Goal: Task Accomplishment & Management: Manage account settings

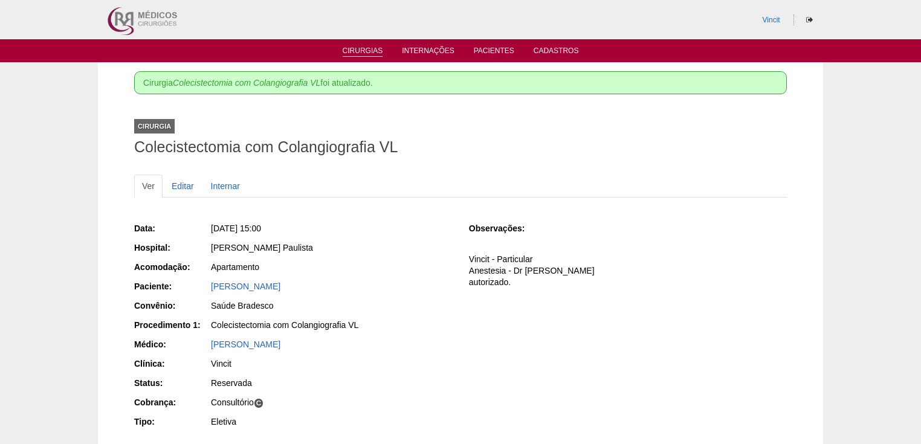
click at [360, 48] on link "Cirurgias" at bounding box center [363, 52] width 40 height 10
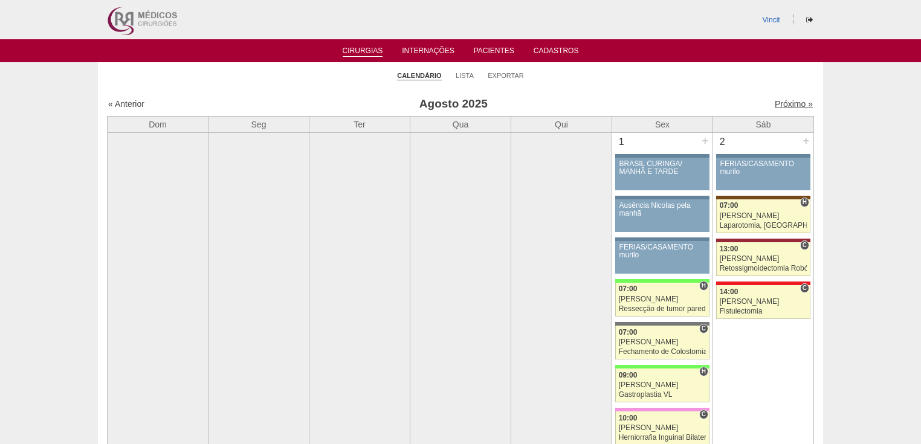
click at [783, 106] on link "Próximo »" at bounding box center [794, 104] width 38 height 10
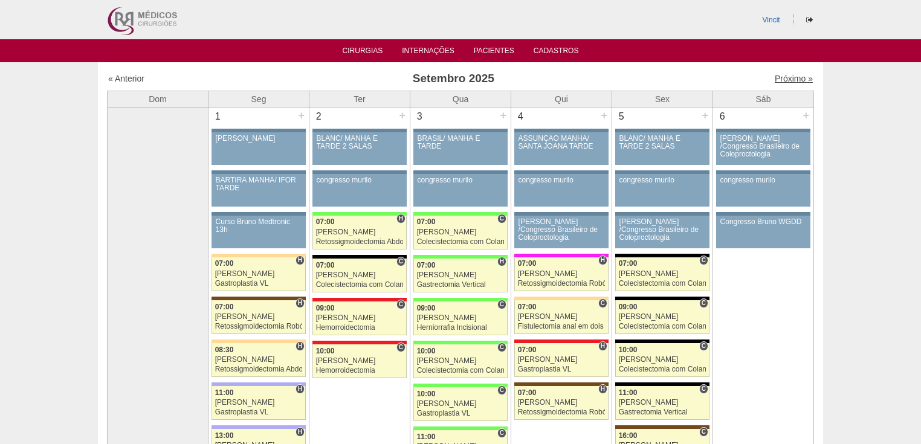
click at [780, 78] on link "Próximo »" at bounding box center [794, 79] width 38 height 10
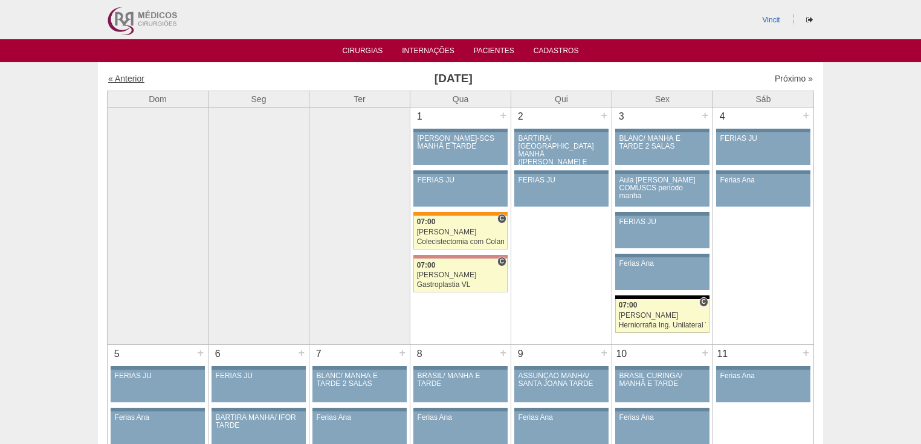
click at [132, 77] on link "« Anterior" at bounding box center [126, 79] width 36 height 10
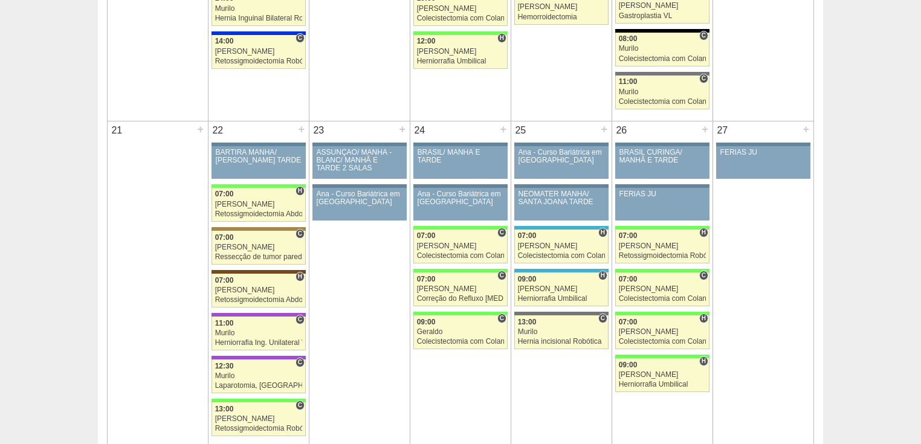
scroll to position [1402, 0]
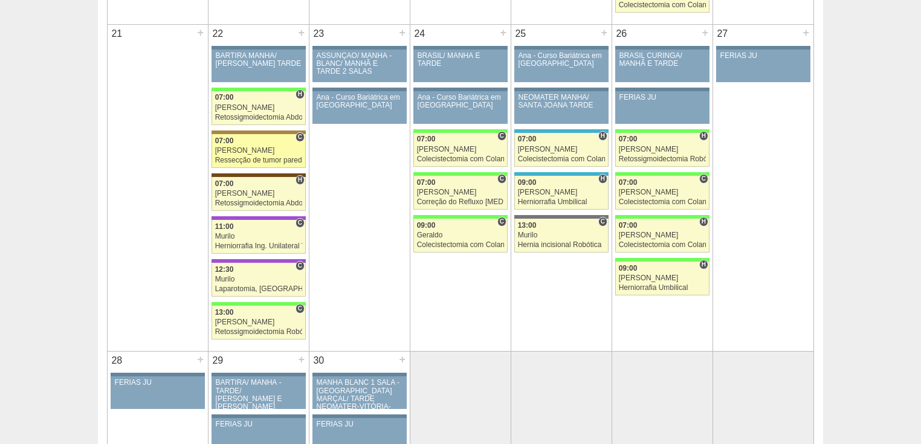
click at [230, 157] on div "Ressecção de tumor parede abdominal pélvica" at bounding box center [259, 161] width 88 height 8
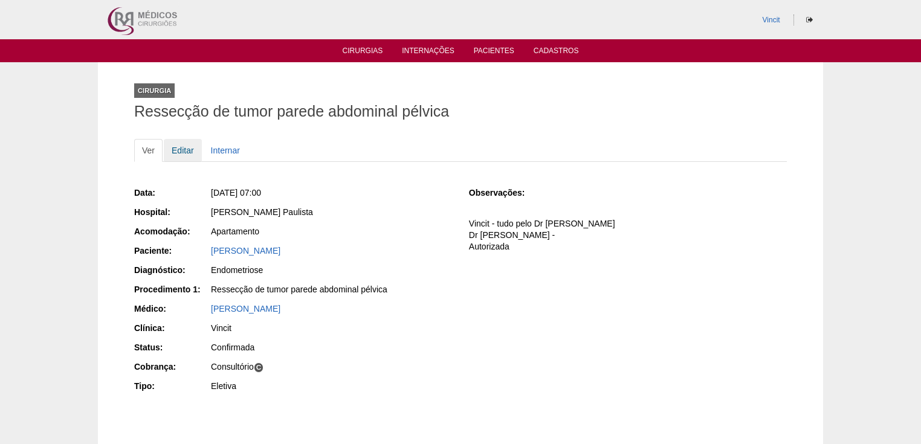
click at [179, 150] on link "Editar" at bounding box center [183, 150] width 38 height 23
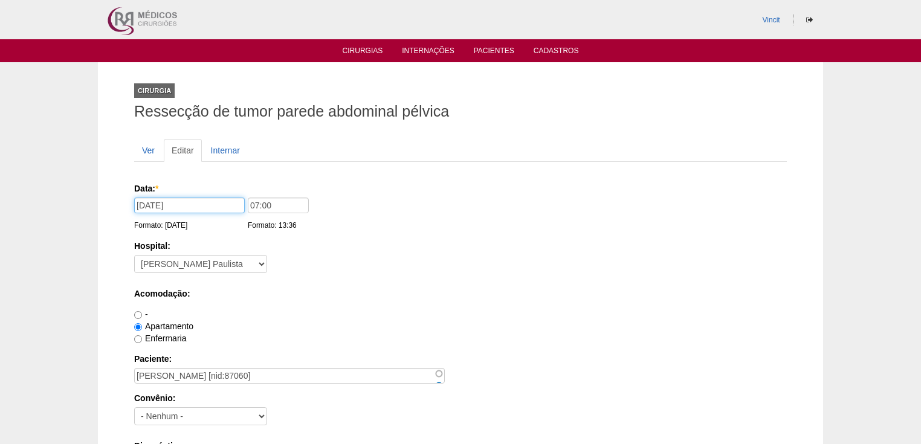
click at [201, 205] on input "[DATE]" at bounding box center [189, 206] width 111 height 16
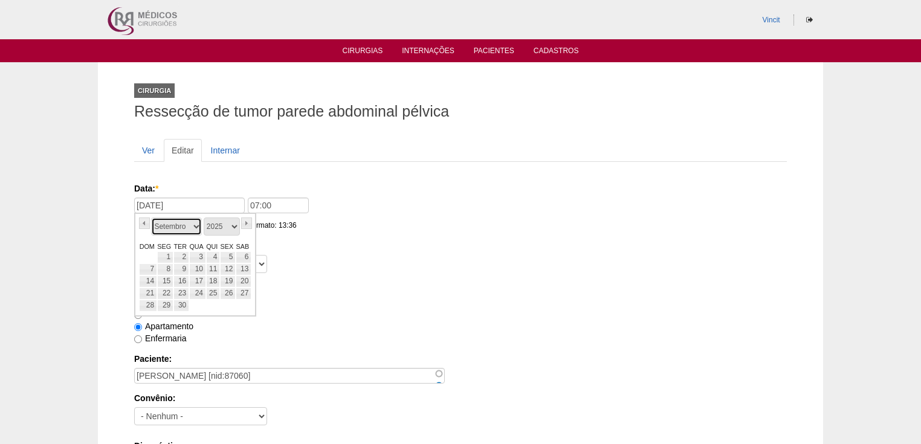
click at [195, 222] on select "Janeiro Fevereiro Março Abril Maio Junho Julho Agosto Setembro Outubro Novembro…" at bounding box center [176, 227] width 51 height 18
click at [166, 280] on link "13" at bounding box center [165, 282] width 16 height 12
type input "13/10/2025"
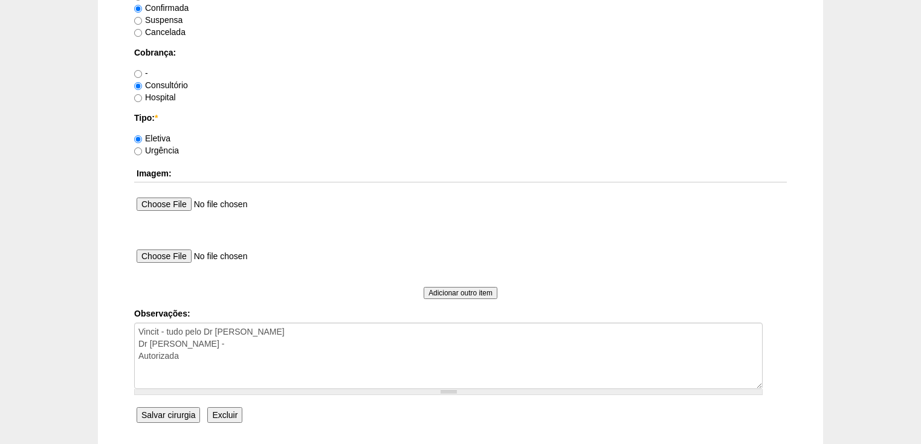
scroll to position [1064, 0]
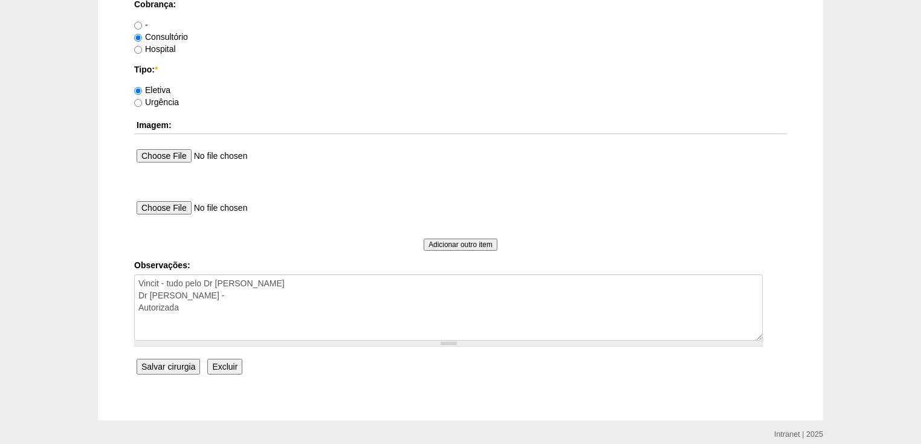
click at [176, 367] on input "Salvar cirurgia" at bounding box center [168, 367] width 63 height 16
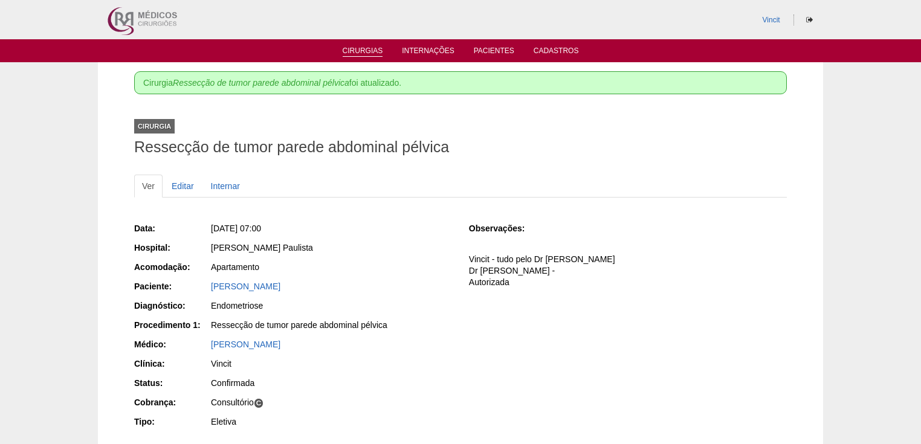
click at [360, 50] on link "Cirurgias" at bounding box center [363, 52] width 40 height 10
